Goal: Information Seeking & Learning: Learn about a topic

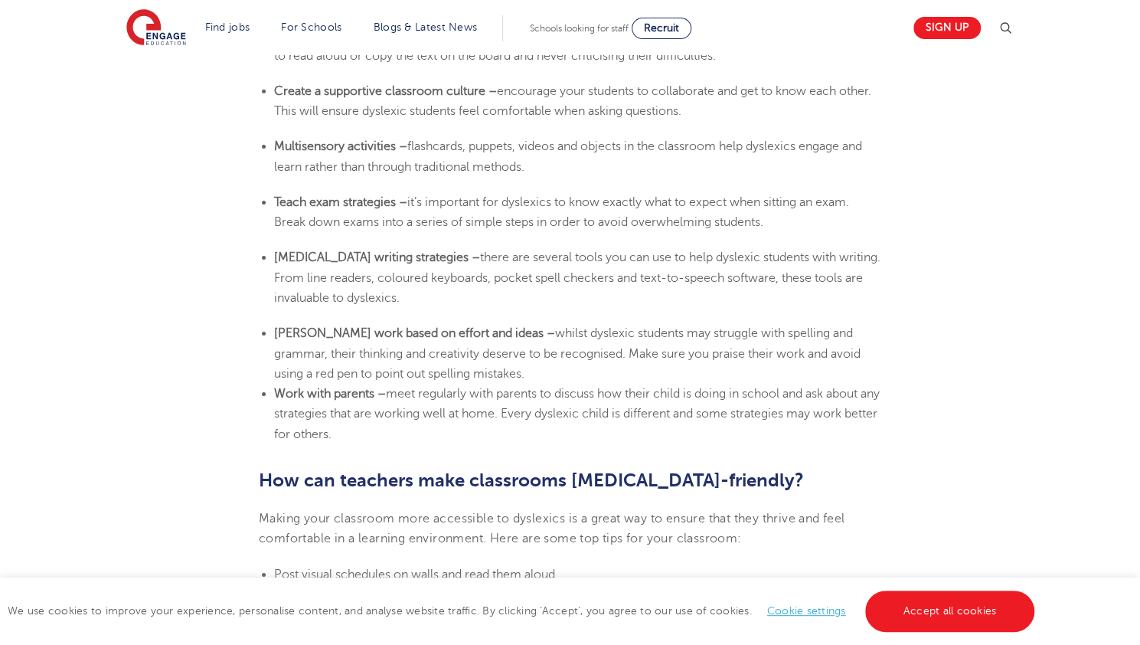
scroll to position [2882, 0]
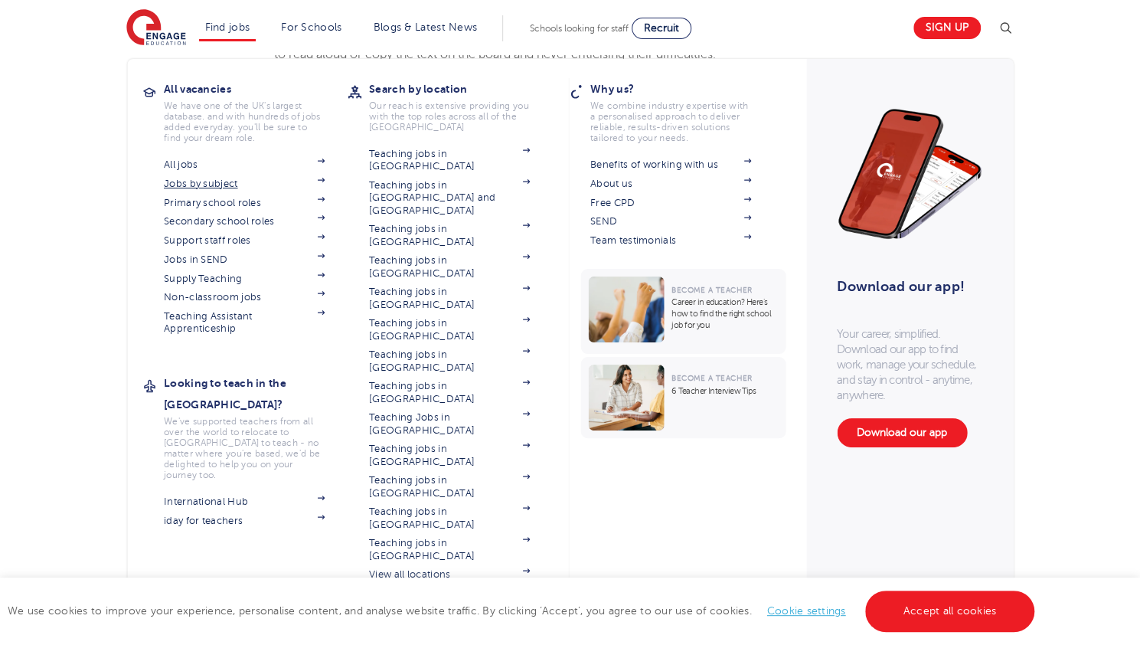
drag, startPoint x: 386, startPoint y: 433, endPoint x: 213, endPoint y: 188, distance: 299.4
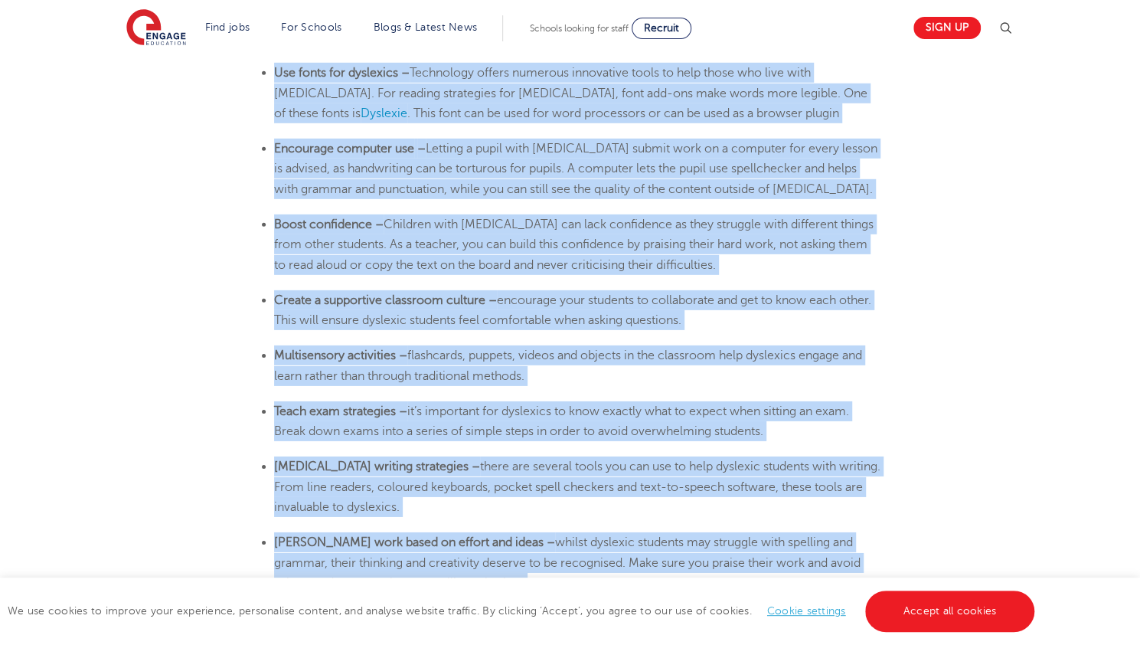
scroll to position [2834, 0]
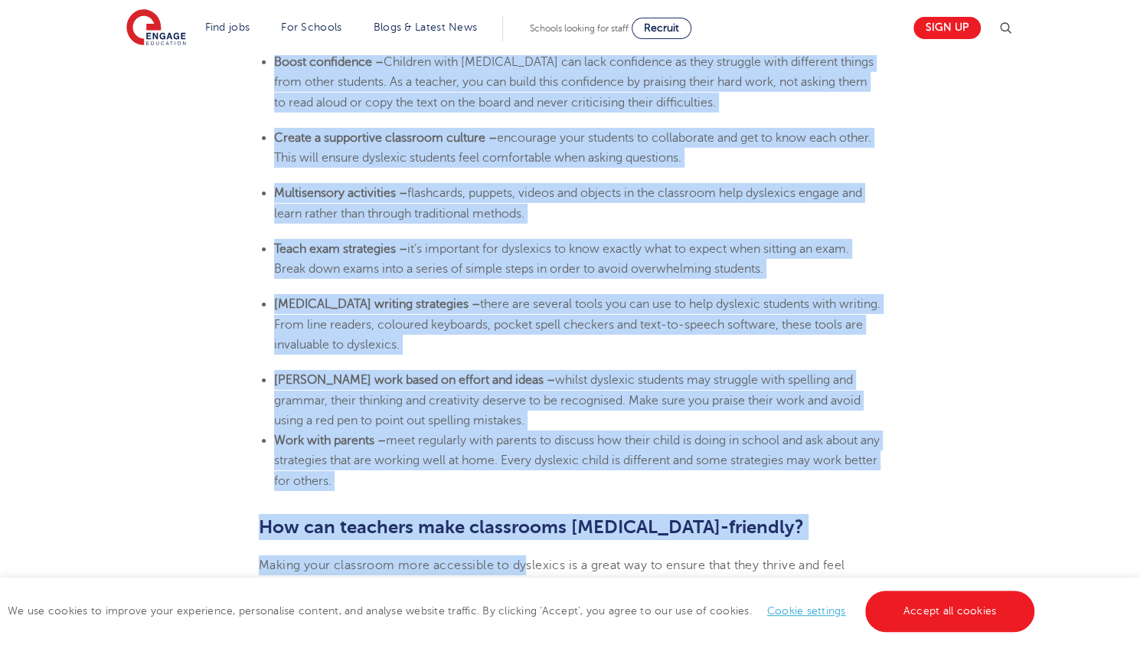
drag, startPoint x: 270, startPoint y: 226, endPoint x: 482, endPoint y: 482, distance: 332.3
copy section "Lorem ip dolor sitam – Con ad eli seddoeiu temp incid-utla etdolo magn aliquaen…"
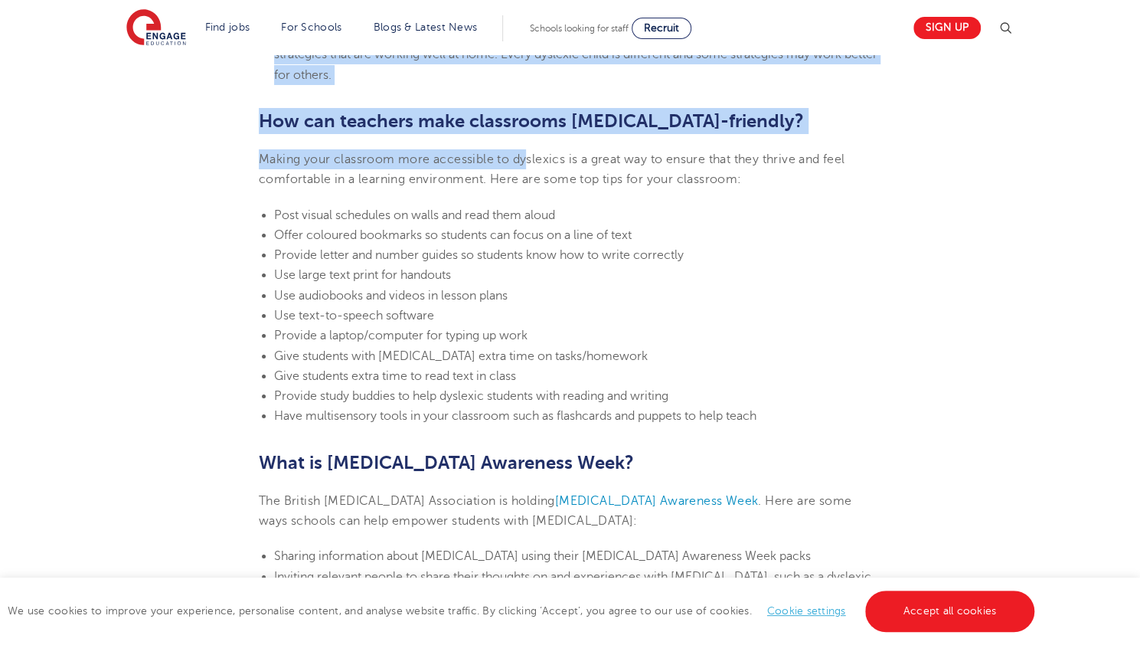
scroll to position [3249, 0]
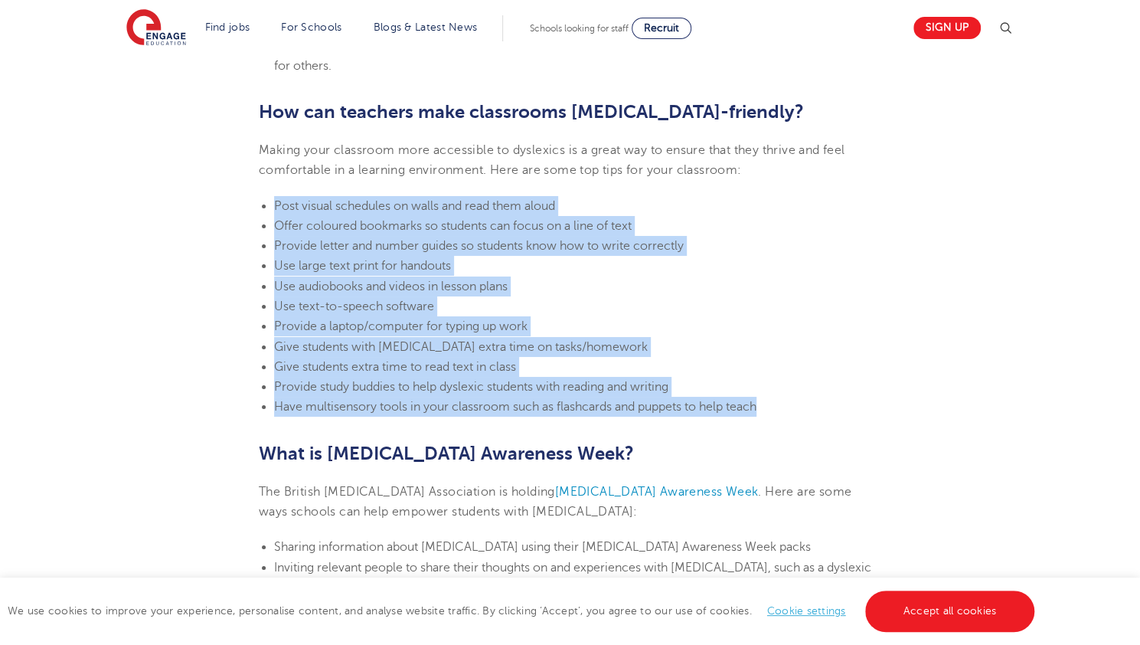
drag, startPoint x: 783, startPoint y: 405, endPoint x: 216, endPoint y: 197, distance: 603.8
copy ul "Post visual schedules on walls and read them aloud Offer coloured bookmarks so …"
click at [503, 370] on span "Give students extra time to read text in class" at bounding box center [395, 367] width 242 height 14
drag, startPoint x: 784, startPoint y: 416, endPoint x: 252, endPoint y: 188, distance: 579.1
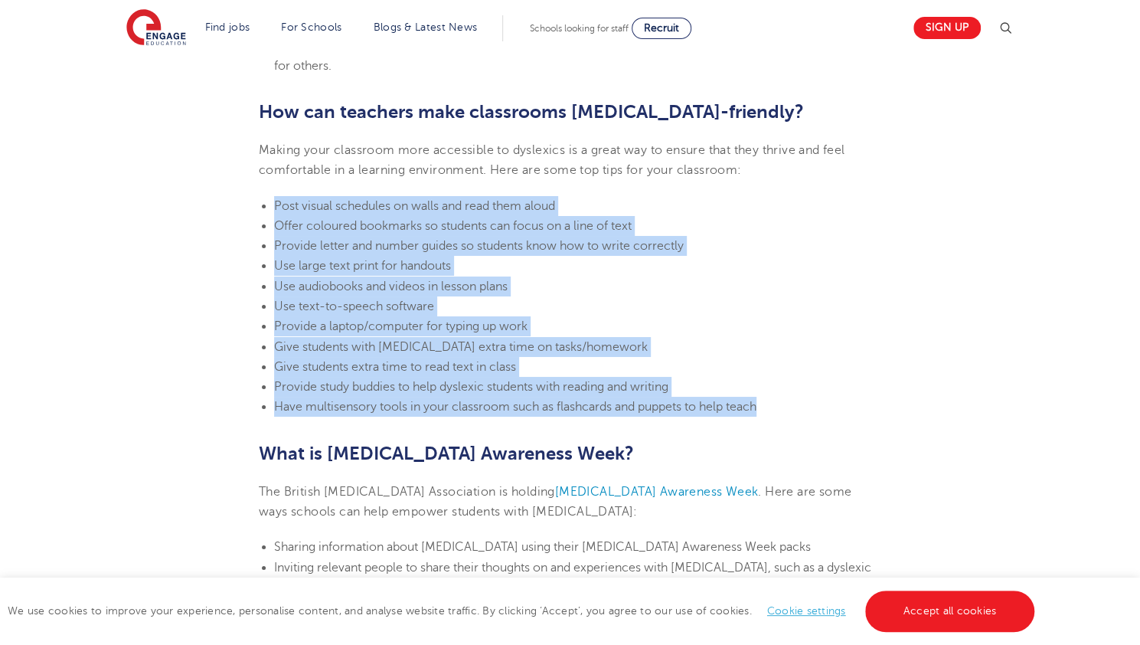
copy ul "Post visual schedules on walls and read them aloud Offer coloured bookmarks so …"
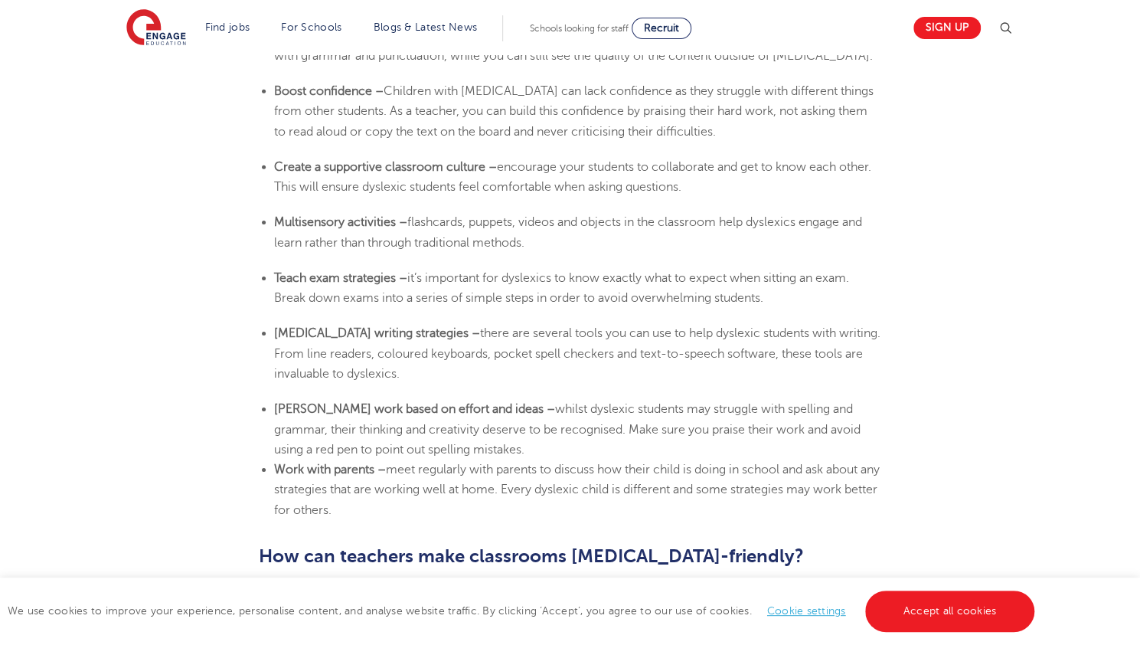
scroll to position [2803, 0]
